Goal: Transaction & Acquisition: Purchase product/service

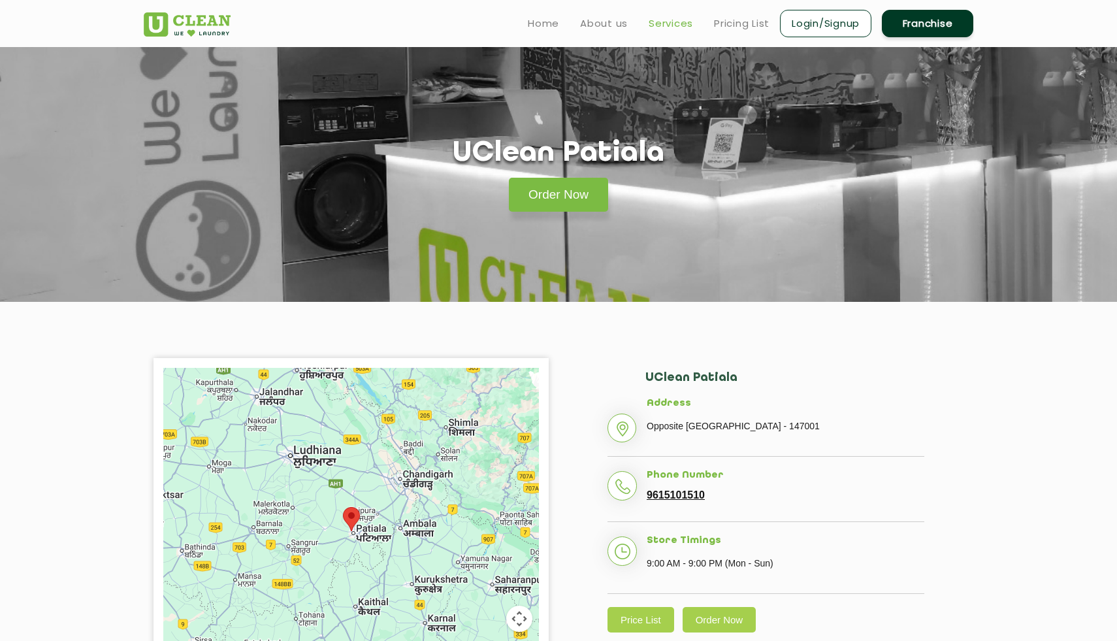
click at [674, 21] on link "Services" at bounding box center [671, 24] width 44 height 16
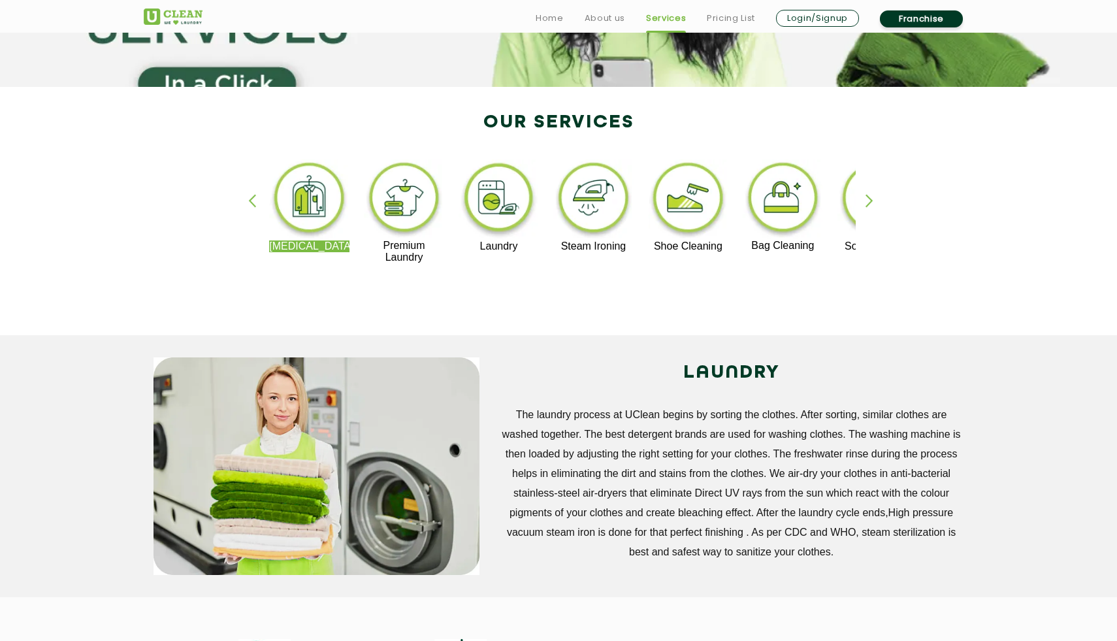
scroll to position [216, 0]
click at [867, 201] on div "button" at bounding box center [876, 211] width 20 height 36
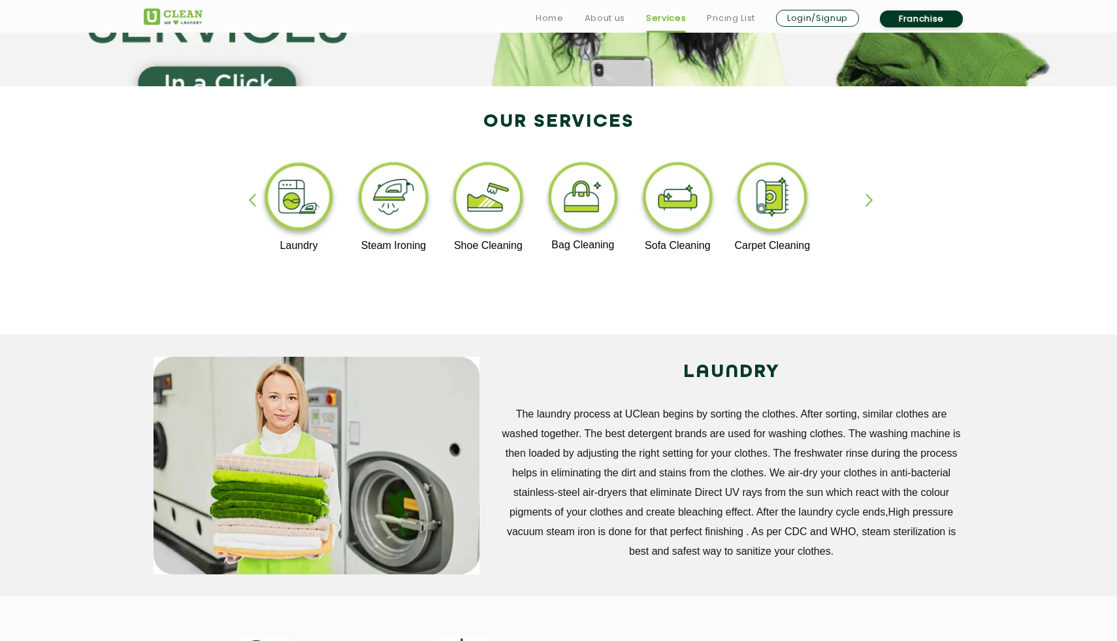
click at [866, 201] on div "button" at bounding box center [876, 211] width 20 height 36
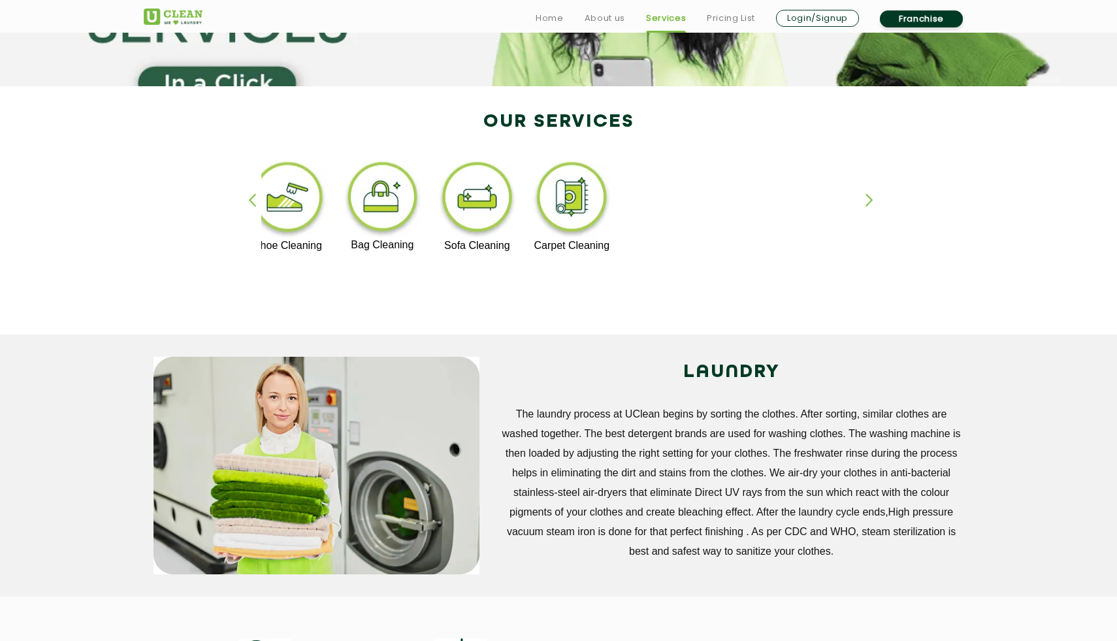
click at [256, 196] on div "button" at bounding box center [258, 211] width 20 height 36
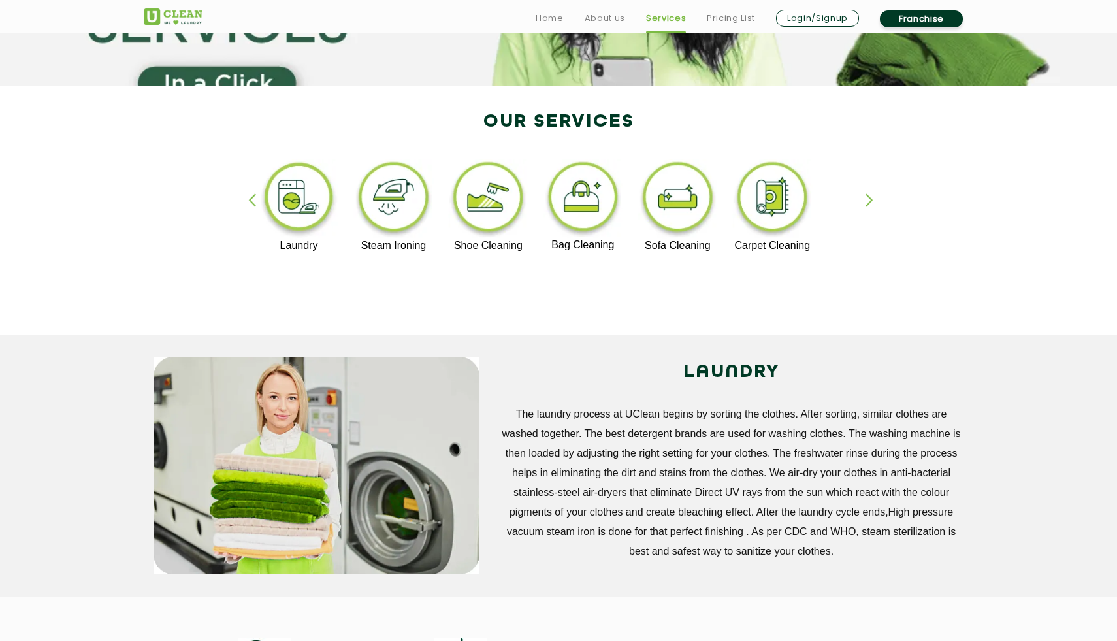
click at [370, 195] on img at bounding box center [394, 199] width 80 height 81
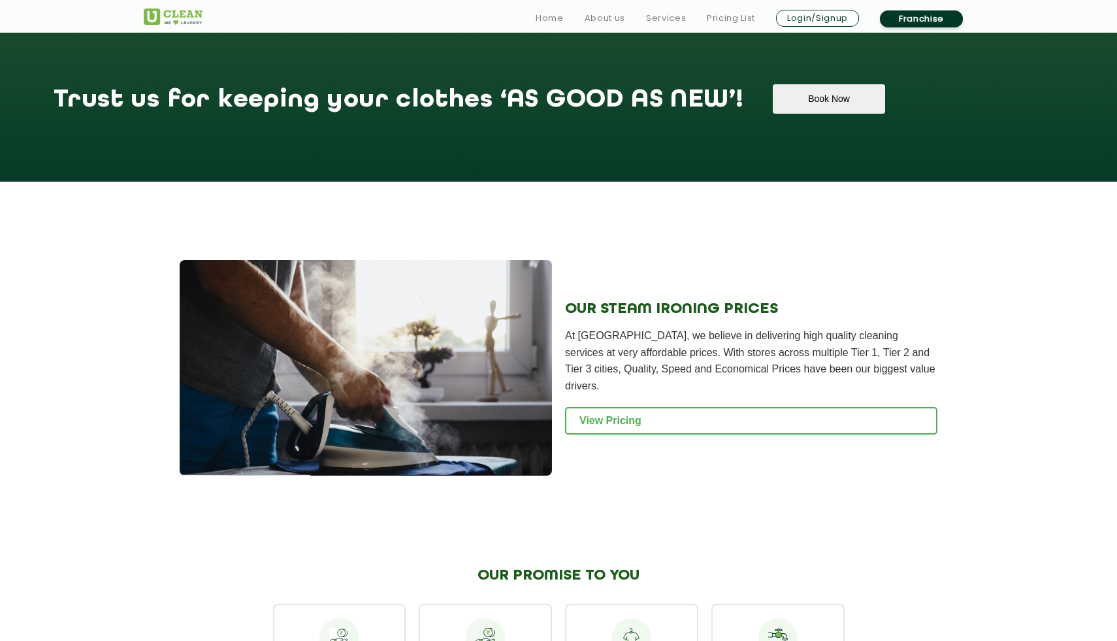
scroll to position [1347, 0]
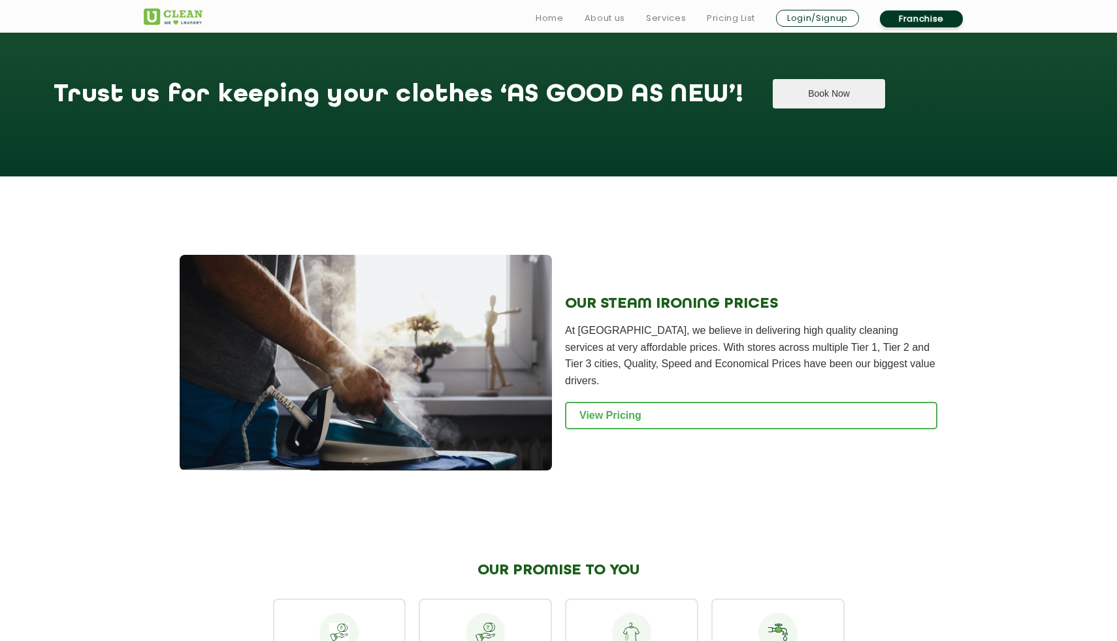
click at [773, 96] on button "Book Now" at bounding box center [829, 93] width 112 height 29
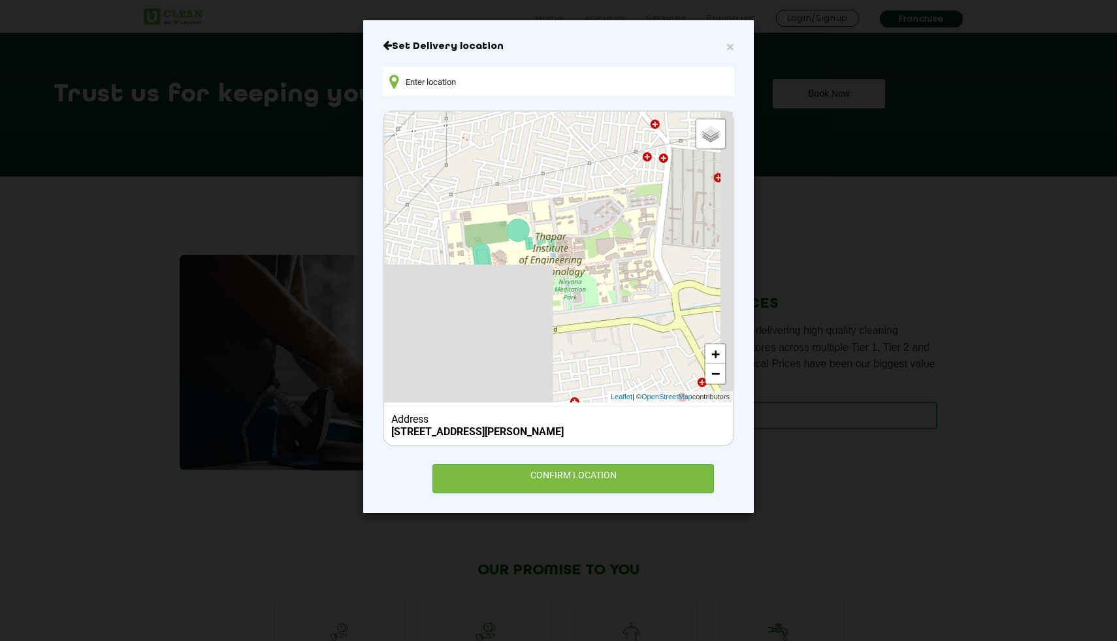
drag, startPoint x: 495, startPoint y: 212, endPoint x: 673, endPoint y: 302, distance: 199.3
click at [674, 302] on div "Default Satellite + − Leaflet | © OpenStreetMap contributors" at bounding box center [558, 257] width 349 height 291
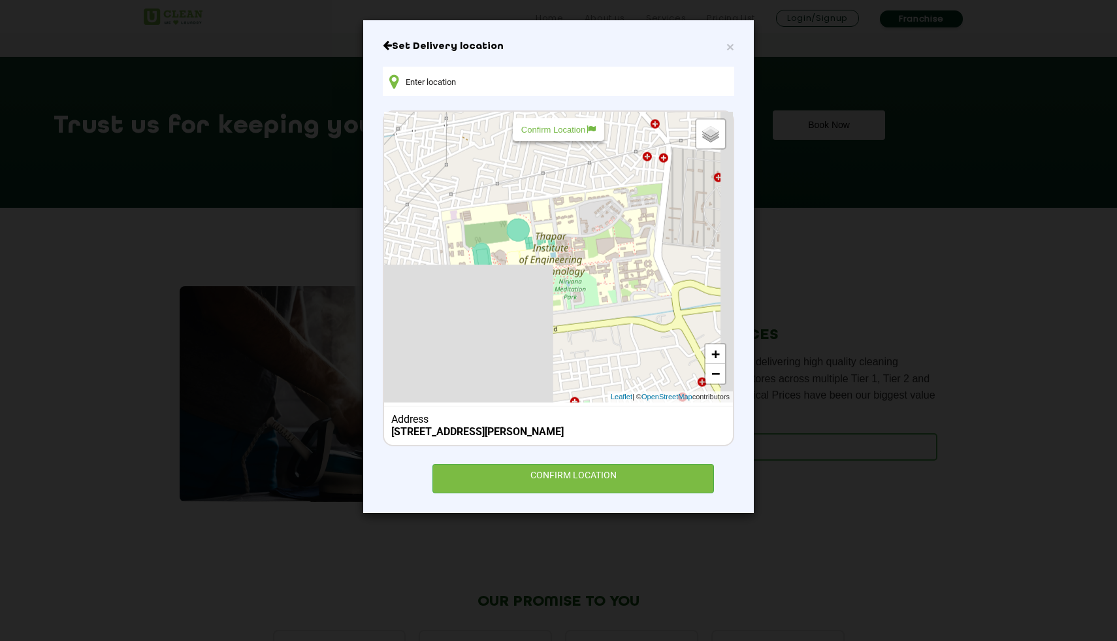
scroll to position [1326, 0]
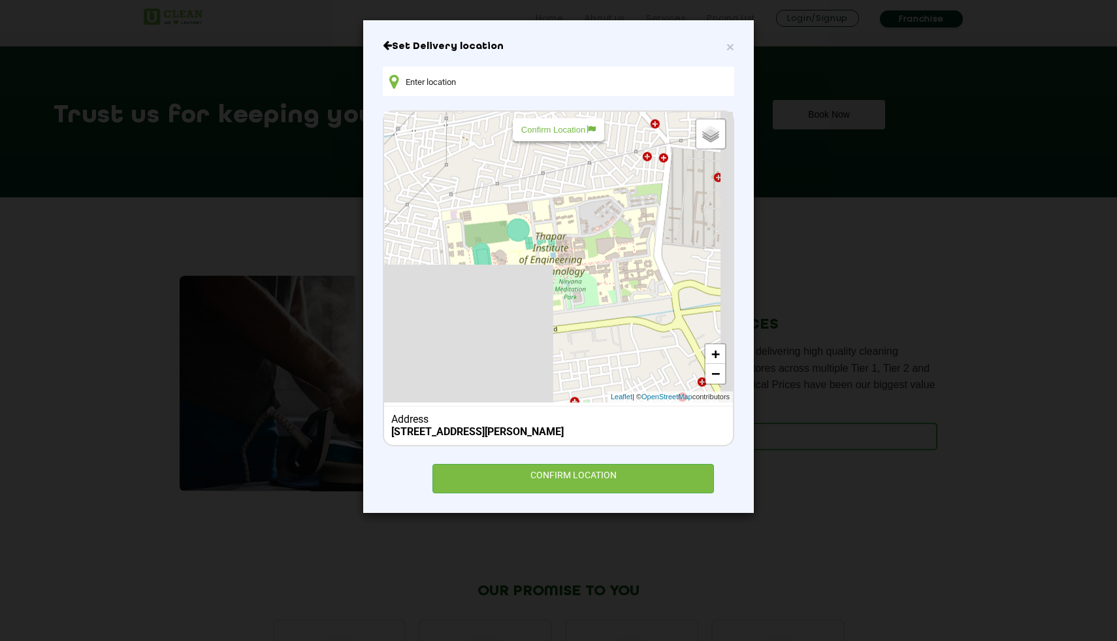
click at [704, 339] on div "Default Satellite + − Leaflet | © OpenStreetMap contributors" at bounding box center [558, 257] width 349 height 291
click at [711, 351] on link "+" at bounding box center [716, 354] width 20 height 20
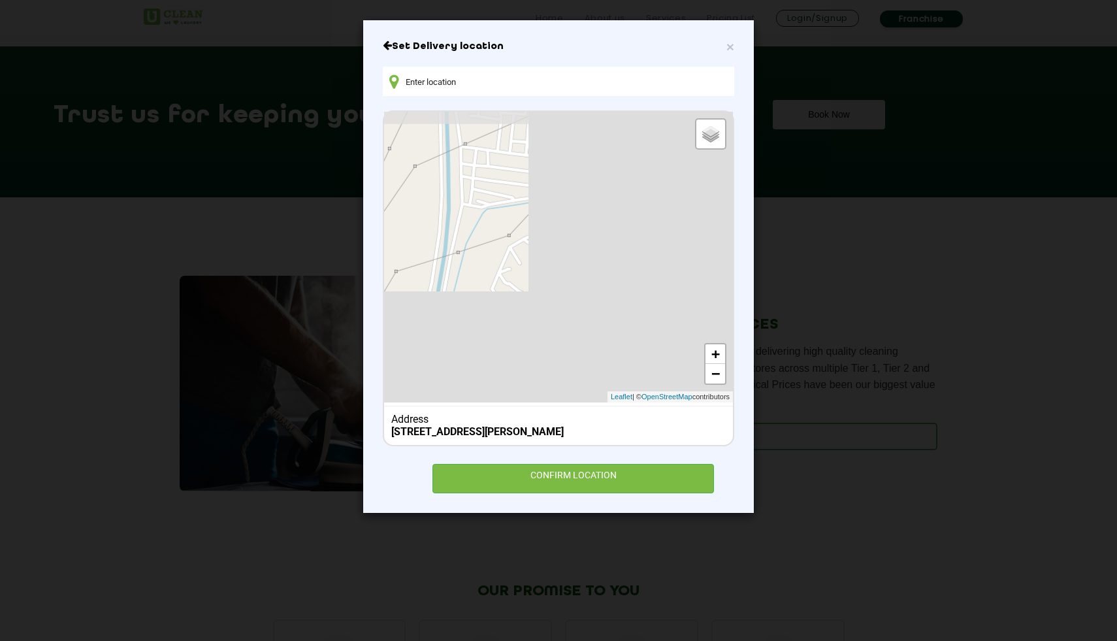
drag, startPoint x: 595, startPoint y: 284, endPoint x: 740, endPoint y: 326, distance: 151.0
click at [740, 326] on div "× Set Delivery location Default Satellite + − Leaflet | © OpenStreetMap contrib…" at bounding box center [558, 266] width 391 height 493
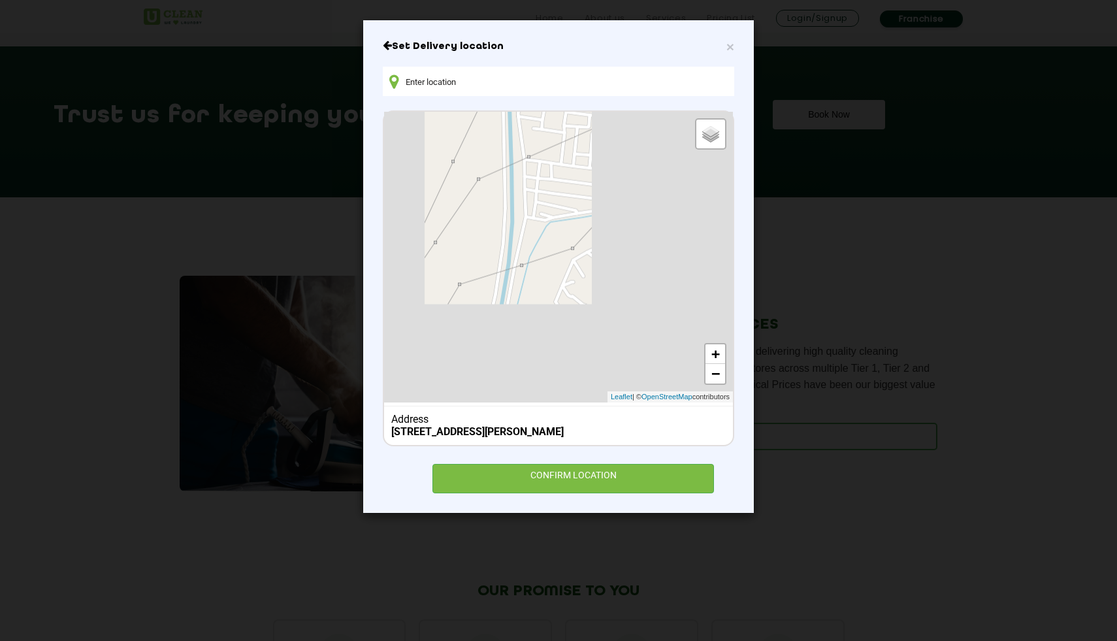
drag, startPoint x: 523, startPoint y: 227, endPoint x: 718, endPoint y: 297, distance: 207.8
click at [725, 299] on div "Default Satellite + − Leaflet | © OpenStreetMap contributors" at bounding box center [558, 257] width 349 height 291
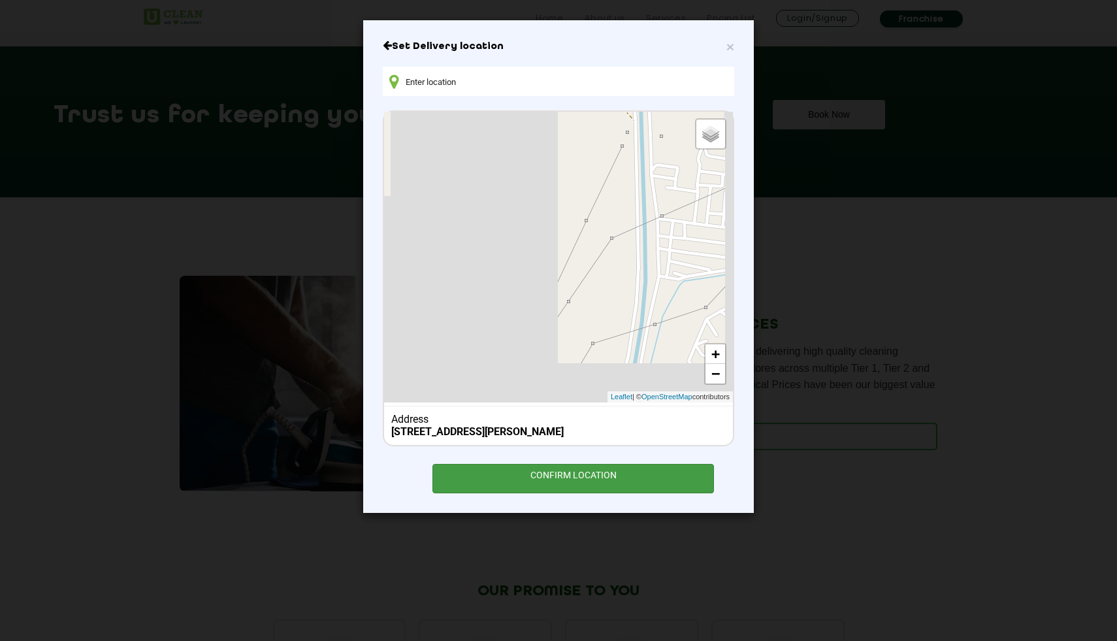
click at [638, 476] on div "CONFIRM LOCATION" at bounding box center [574, 478] width 282 height 29
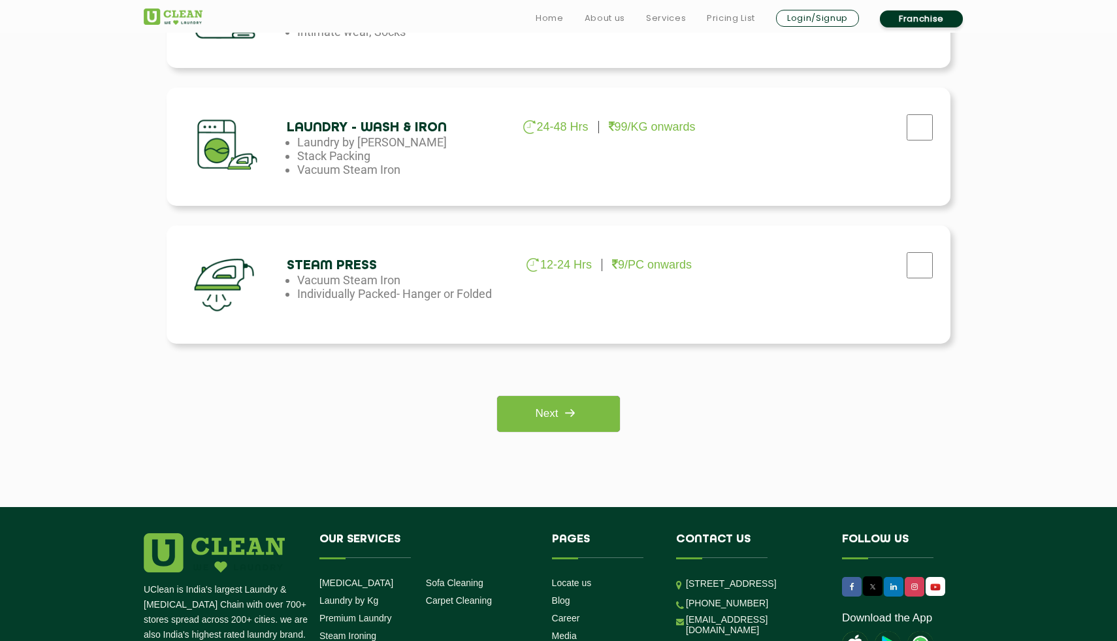
scroll to position [871, 0]
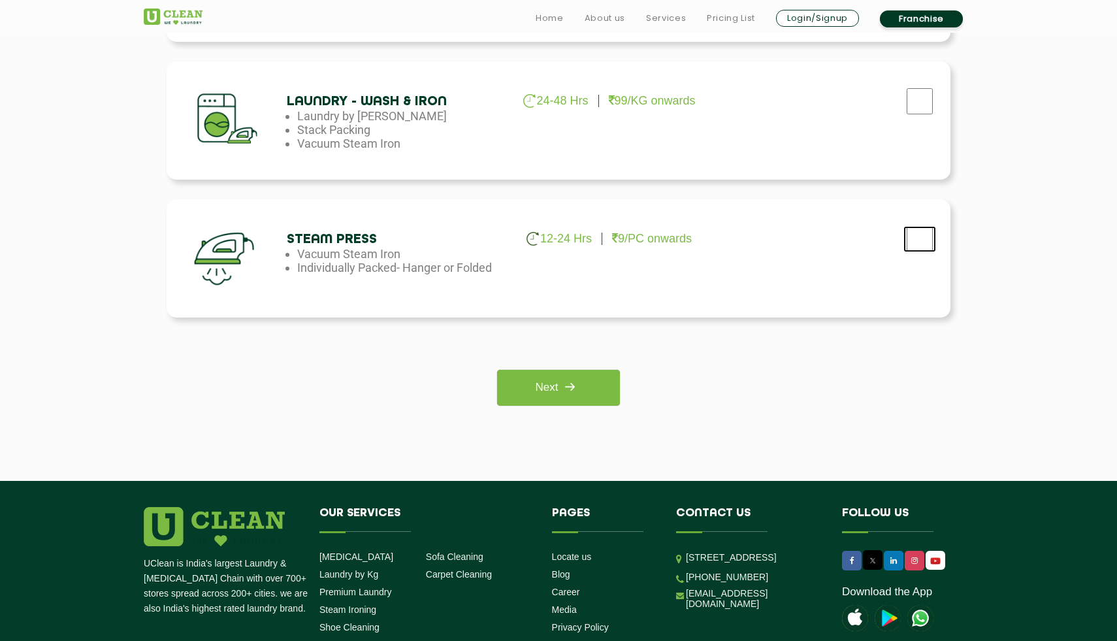
click at [917, 244] on input "checkbox" at bounding box center [920, 239] width 33 height 26
checkbox input "true"
click at [539, 385] on link "Next" at bounding box center [558, 388] width 122 height 36
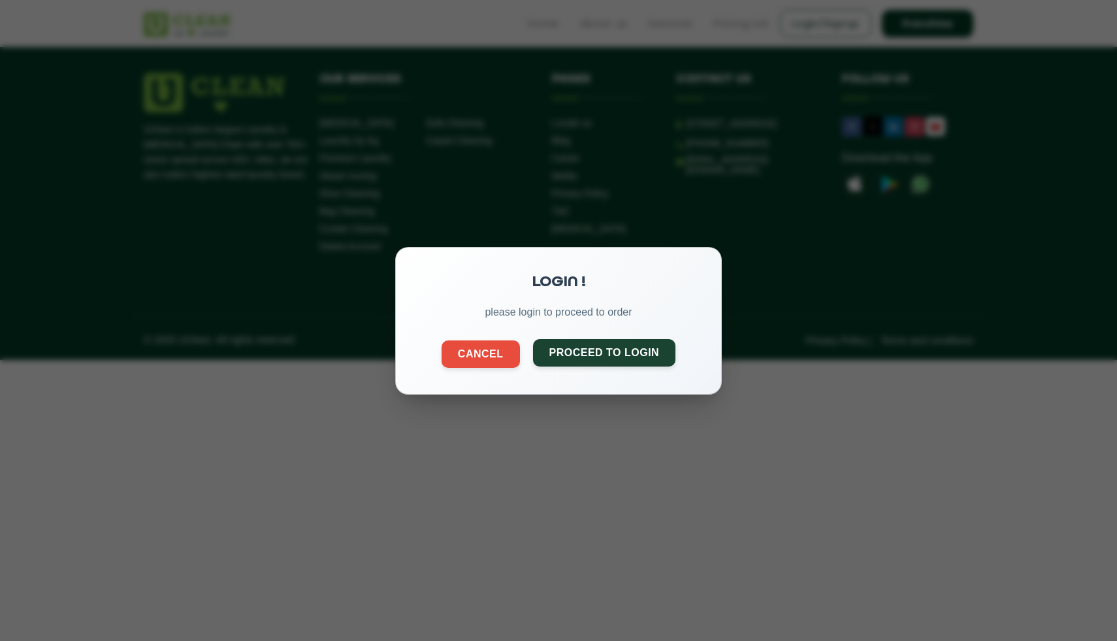
click at [571, 351] on button "Proceed to Login" at bounding box center [604, 352] width 143 height 27
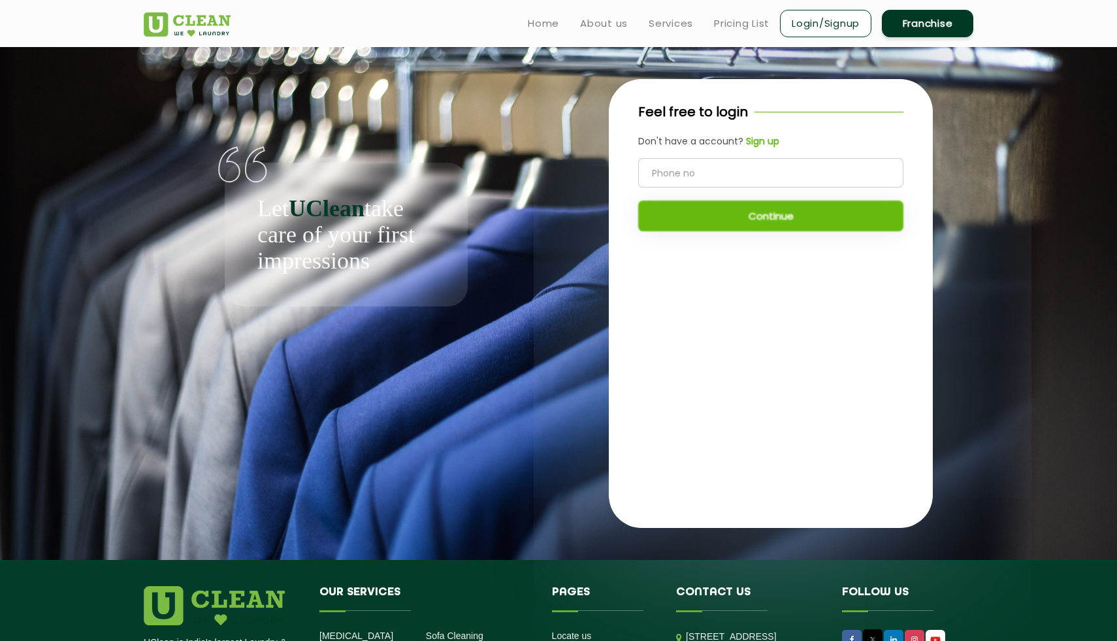
click at [718, 170] on input "tel" at bounding box center [770, 172] width 265 height 29
type input "9873459375"
click at [723, 220] on button "Continue" at bounding box center [770, 216] width 265 height 31
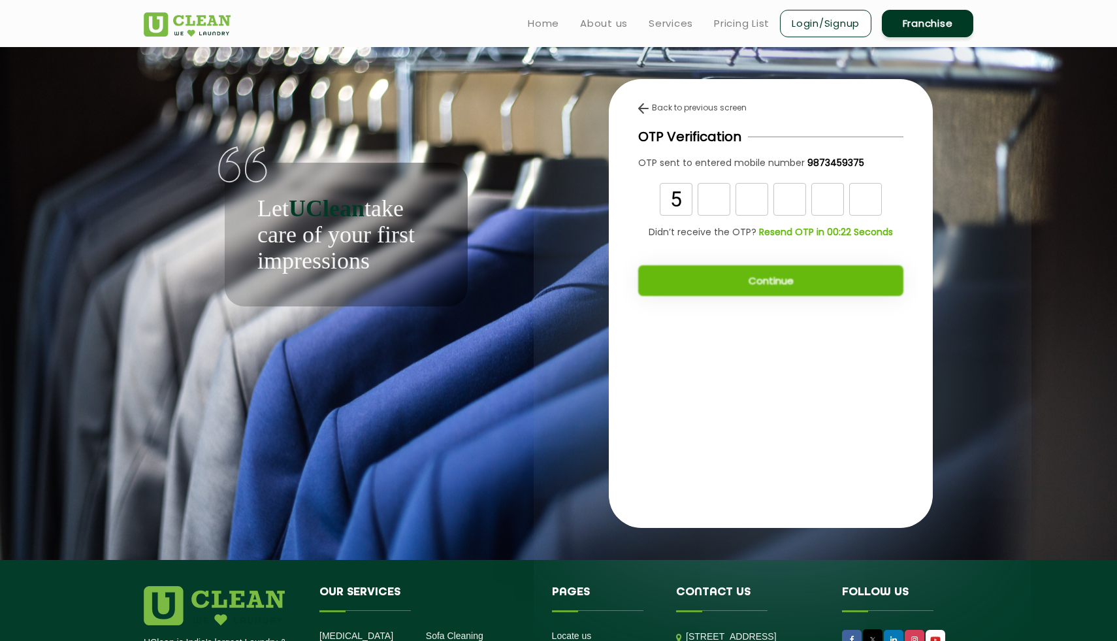
type input "5"
type input "3"
type input "5"
type input "0"
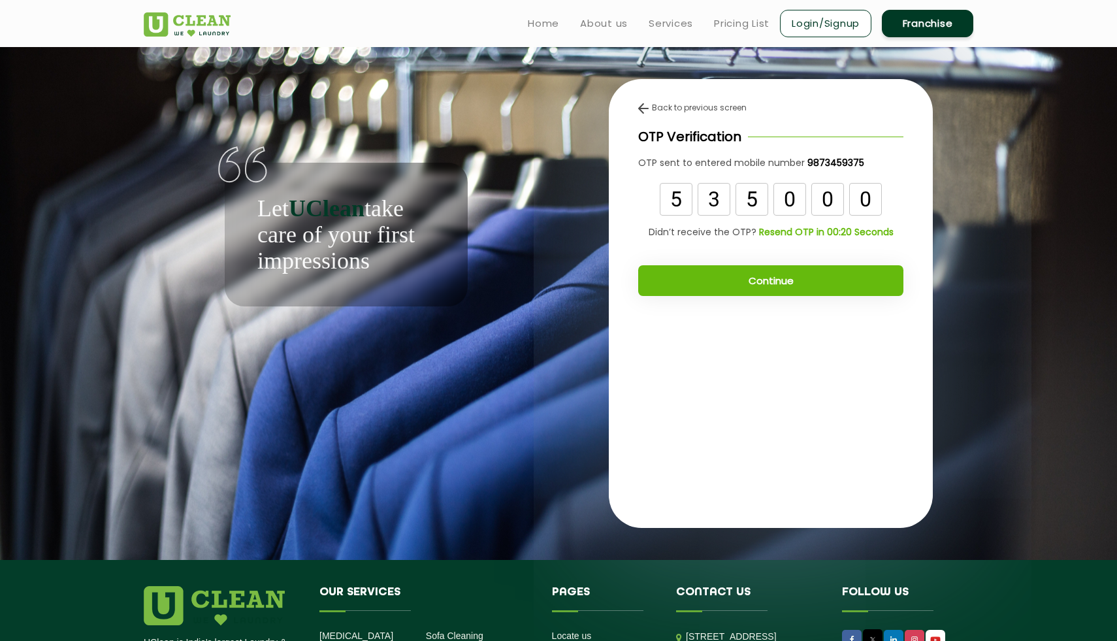
type input "0"
click at [823, 276] on button "Continue" at bounding box center [770, 280] width 265 height 31
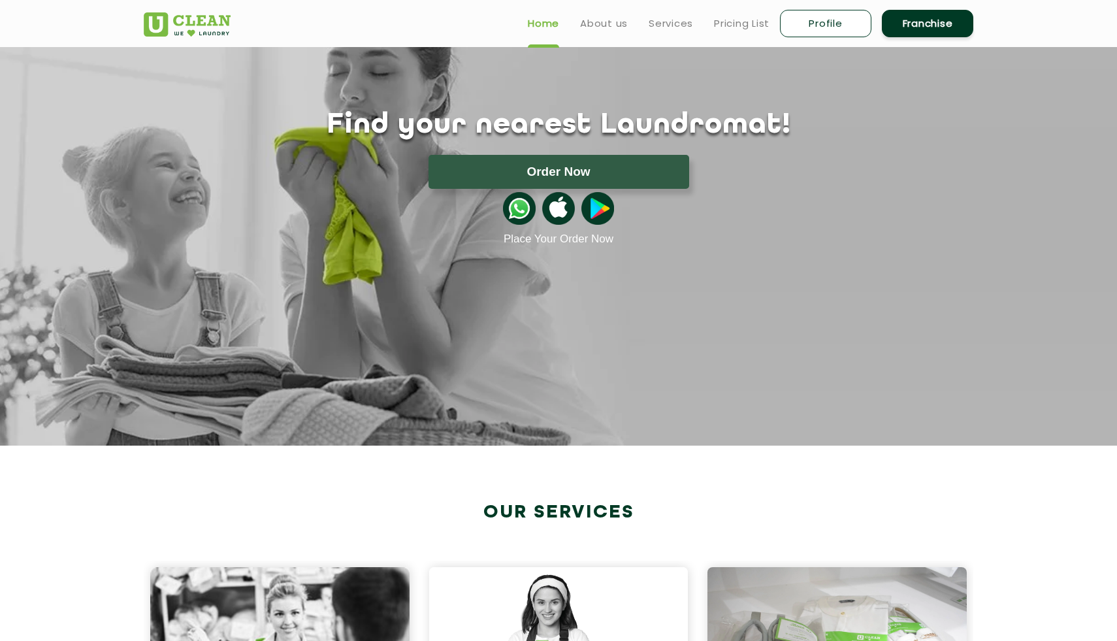
scroll to position [61, 0]
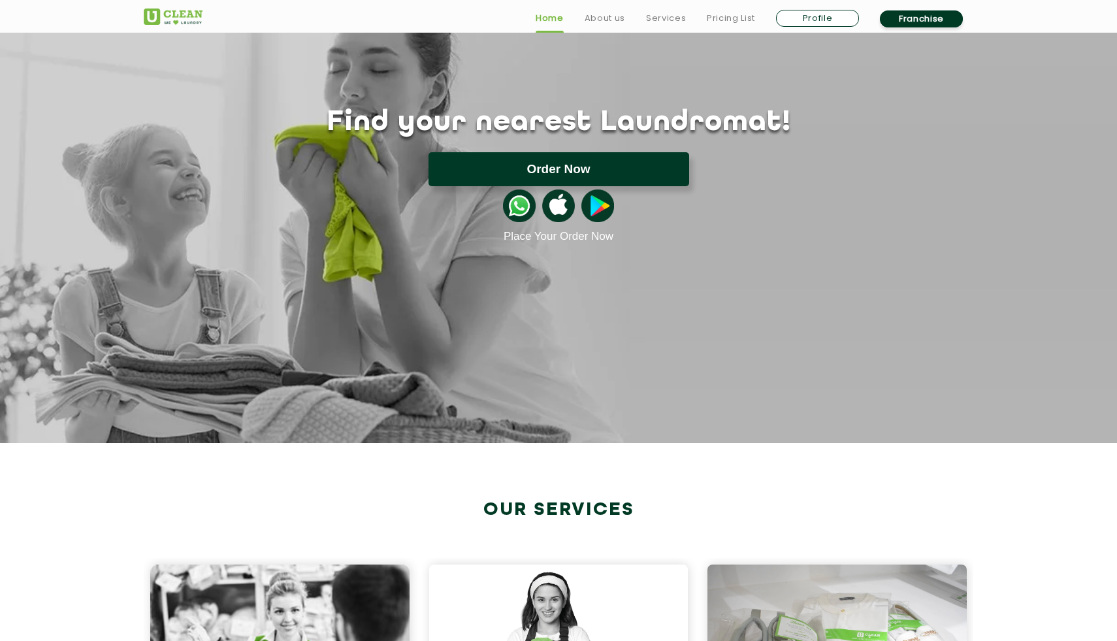
click at [555, 166] on button "Order Now" at bounding box center [559, 169] width 261 height 34
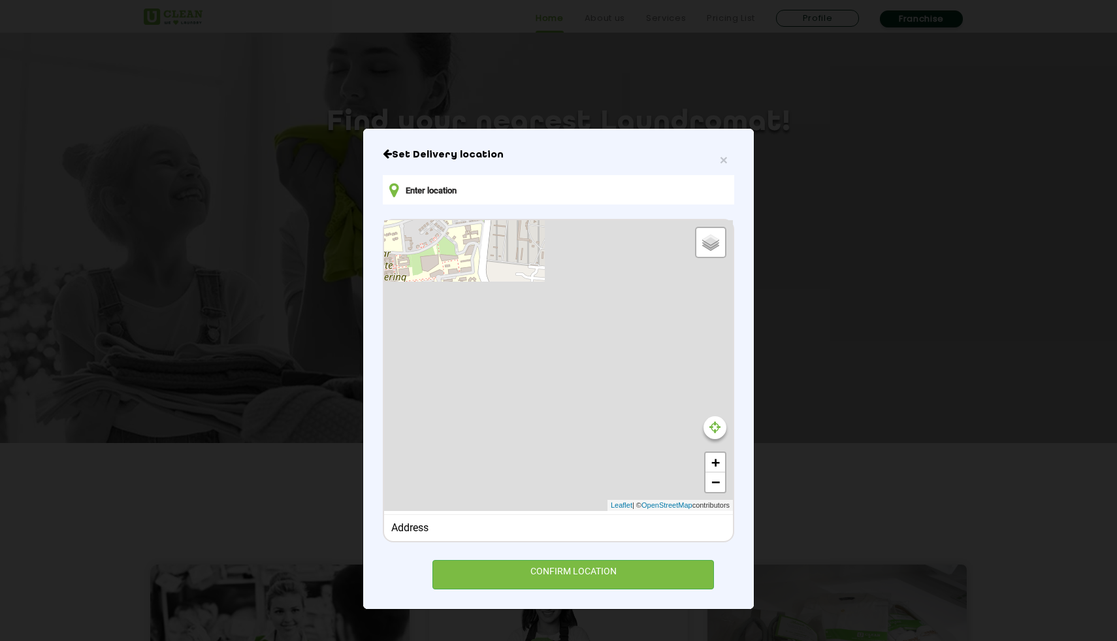
type input "[STREET_ADDRESS][PERSON_NAME]"
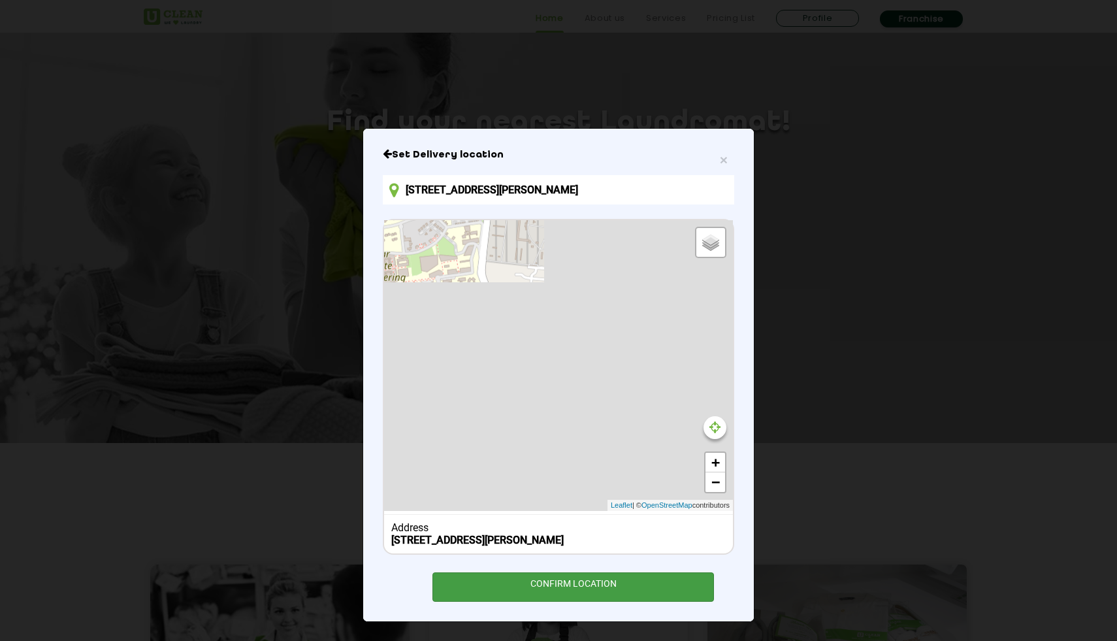
click at [593, 586] on div "CONFIRM LOCATION" at bounding box center [574, 586] width 282 height 29
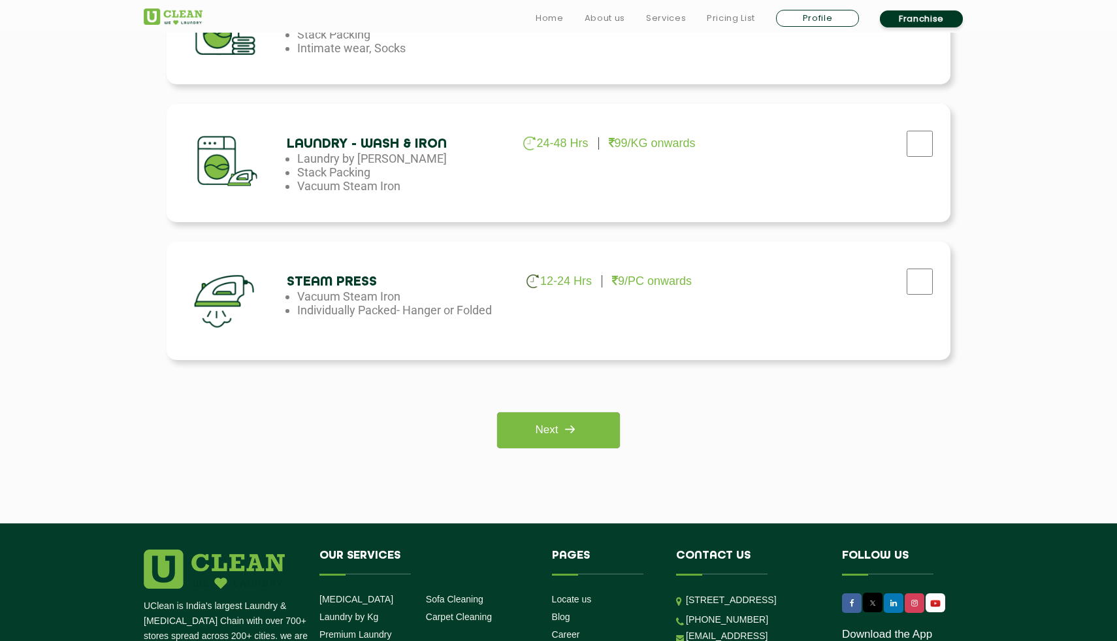
scroll to position [862, 0]
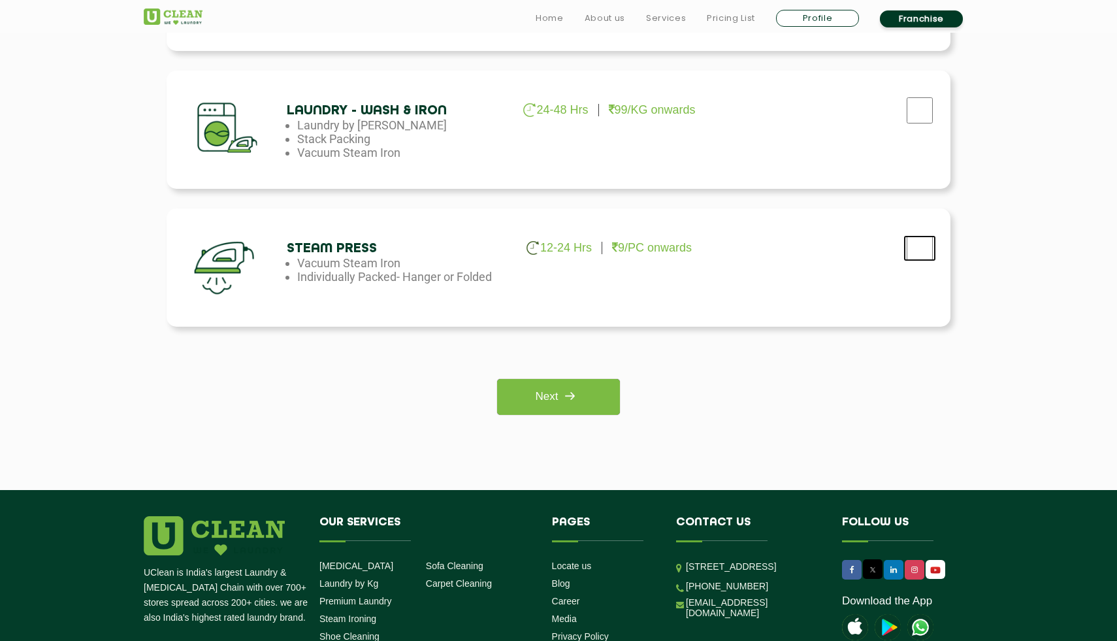
click at [914, 258] on input "checkbox" at bounding box center [920, 248] width 33 height 26
checkbox input "true"
click at [560, 416] on div "[MEDICAL_DATA] 3-5 Days 25/PC onwards Formal wear, Ornamental Blankets, Quilts,…" at bounding box center [559, 26] width 850 height 817
click at [560, 406] on img at bounding box center [570, 396] width 24 height 24
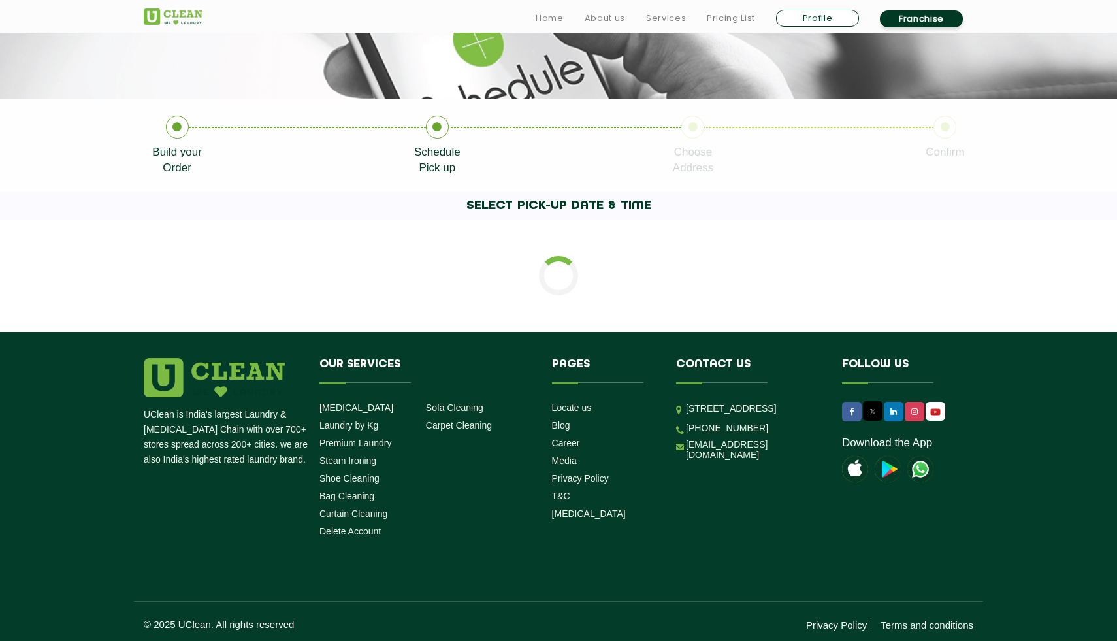
scroll to position [207, 0]
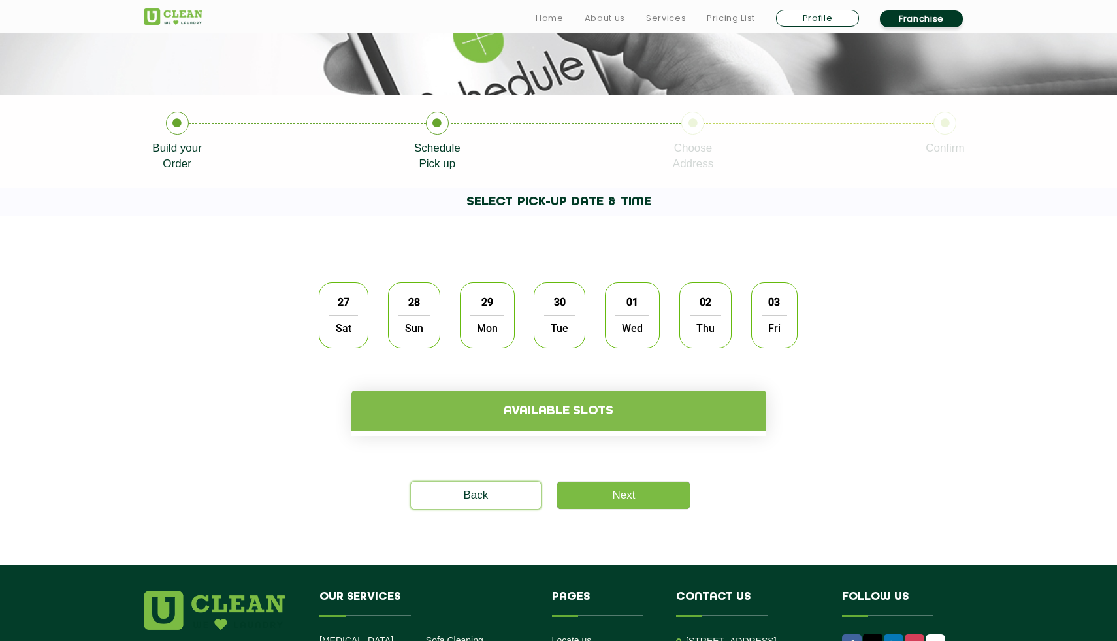
click at [405, 319] on span "Sun" at bounding box center [414, 328] width 31 height 26
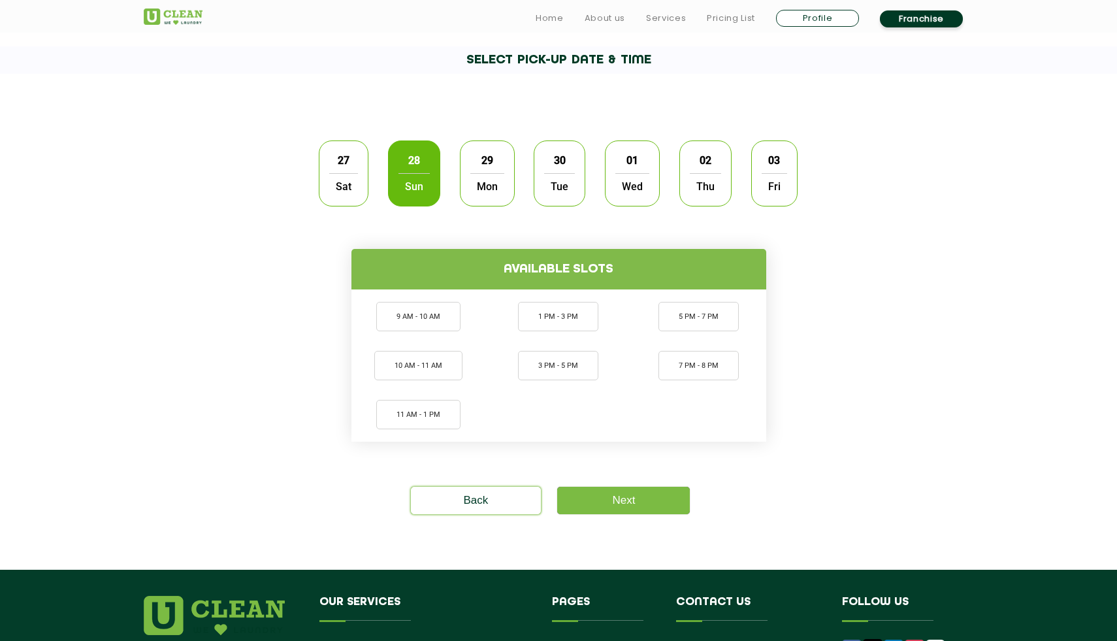
scroll to position [360, 0]
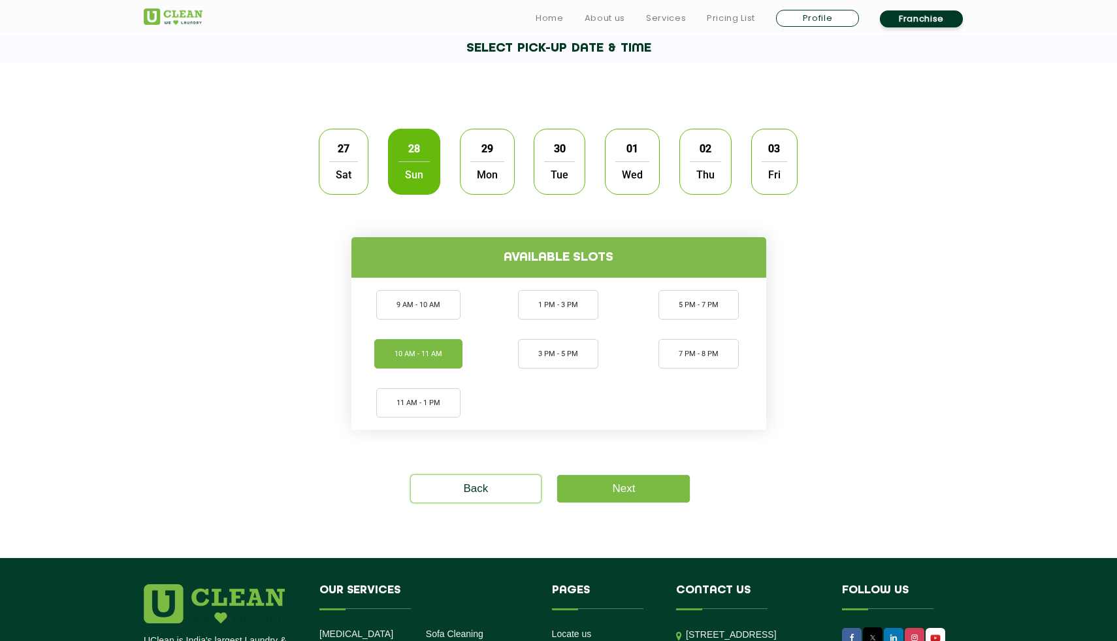
click at [411, 362] on li "10 AM - 11 AM" at bounding box center [418, 353] width 88 height 29
click at [619, 495] on link "Next" at bounding box center [623, 488] width 133 height 27
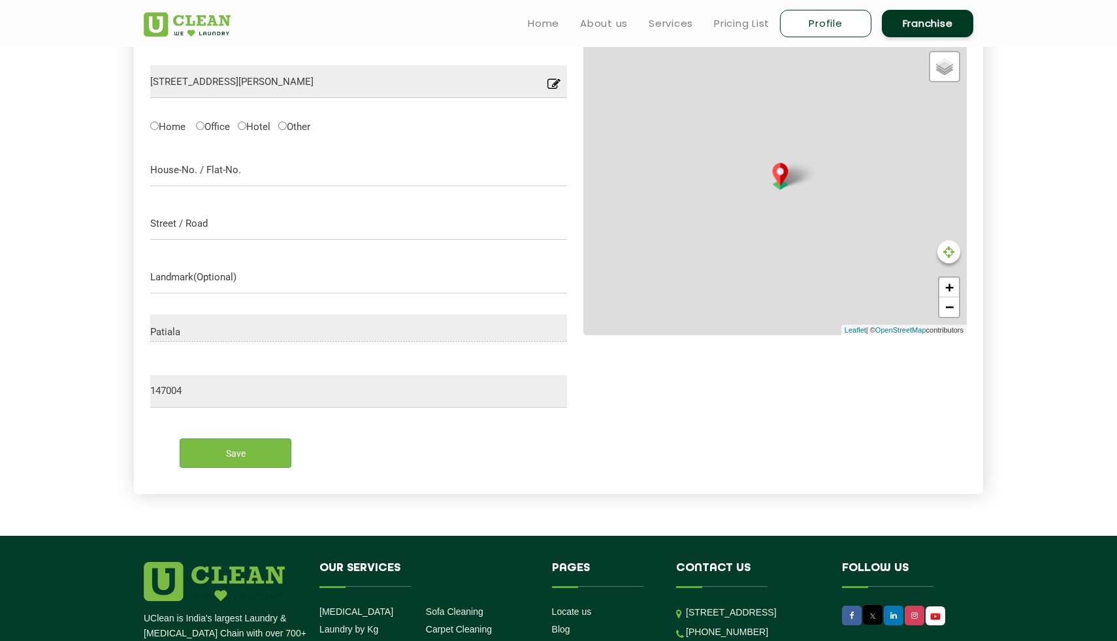
scroll to position [417, 0]
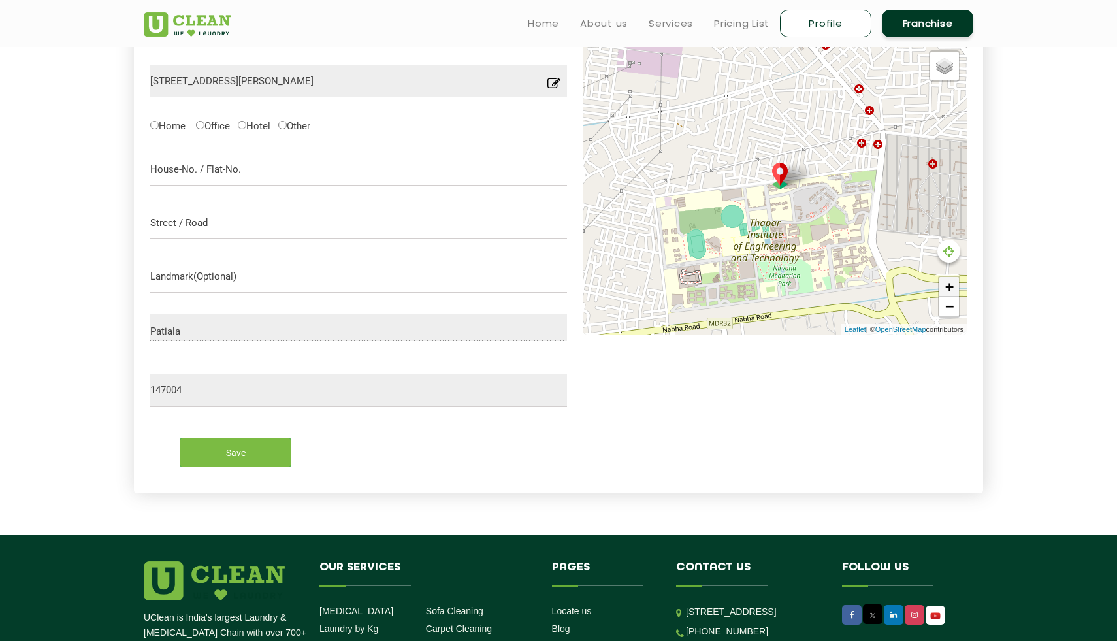
click at [952, 291] on link "+" at bounding box center [950, 287] width 20 height 20
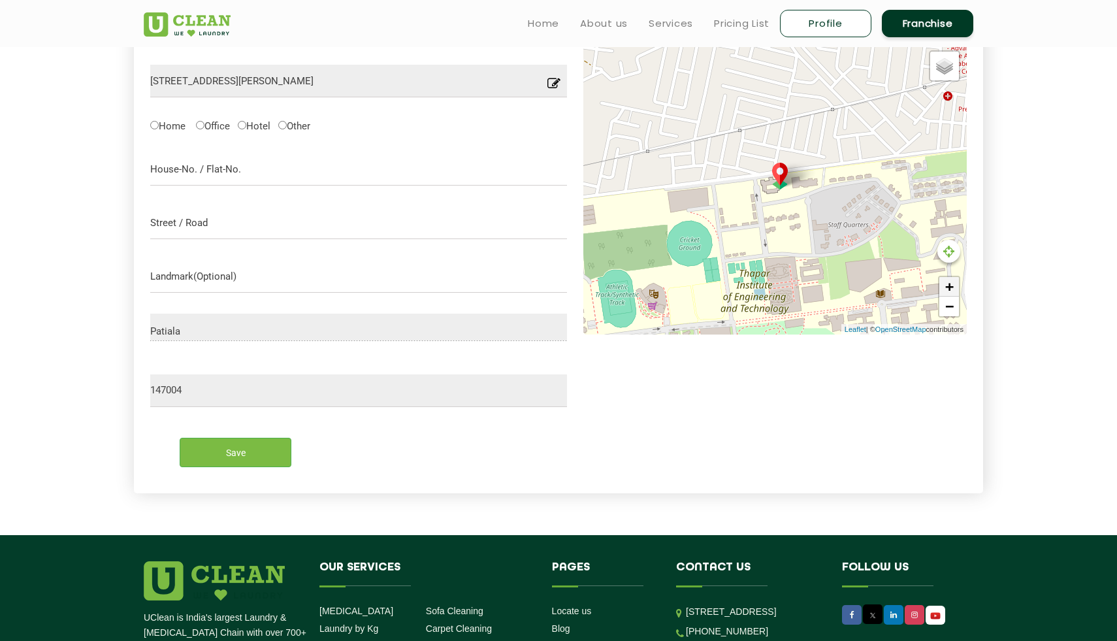
click at [951, 291] on link "+" at bounding box center [950, 287] width 20 height 20
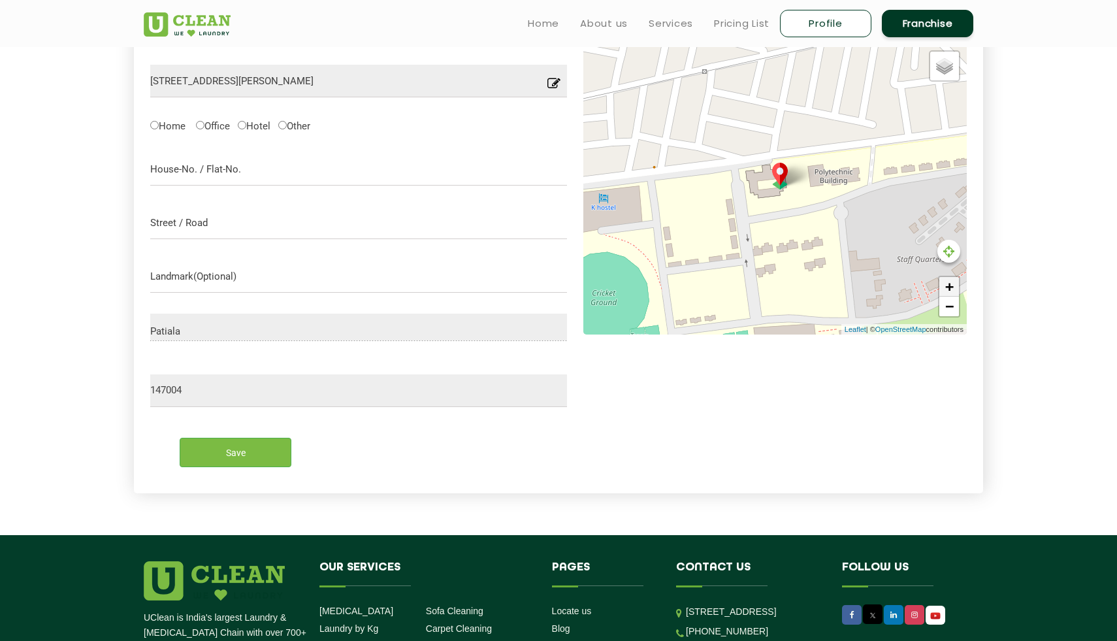
click at [951, 291] on link "+" at bounding box center [950, 287] width 20 height 20
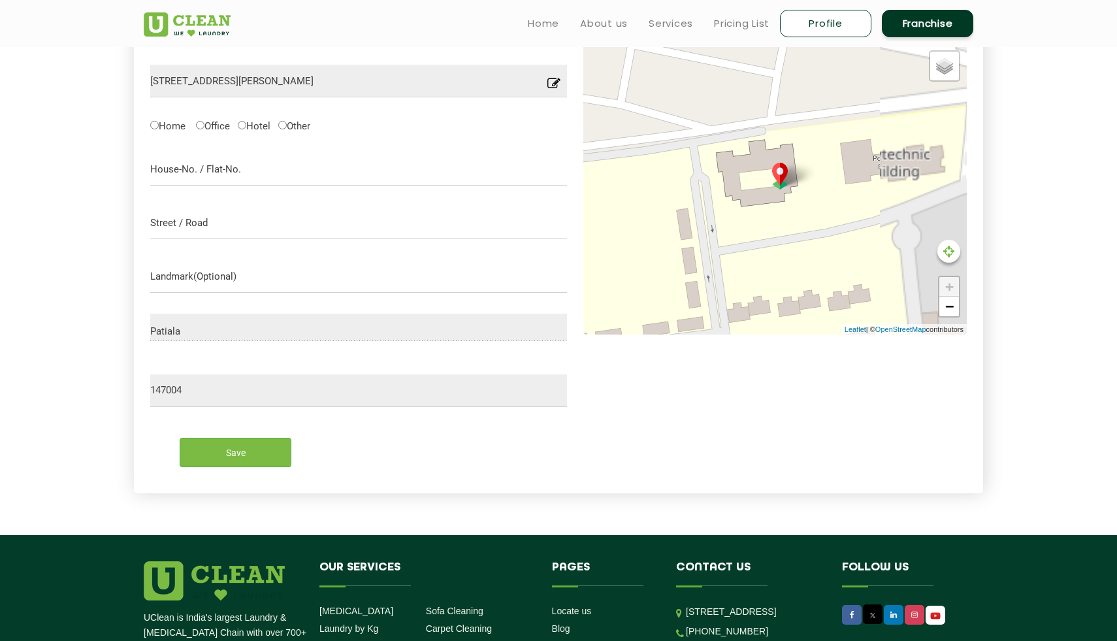
click at [950, 290] on link "+" at bounding box center [950, 287] width 20 height 20
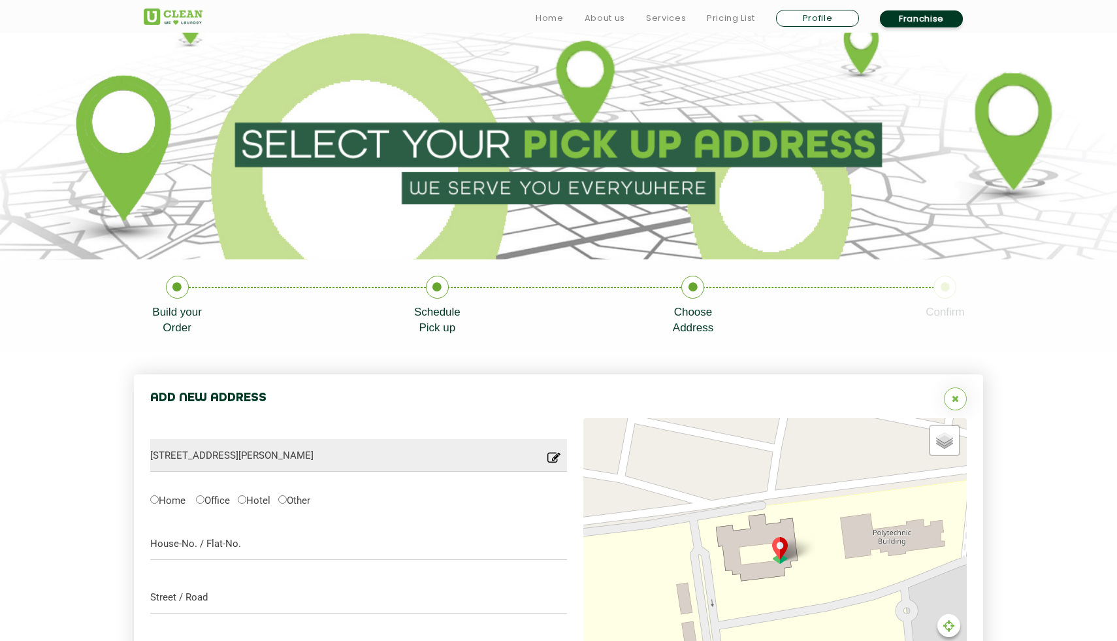
scroll to position [54, 0]
